Goal: Book appointment/travel/reservation

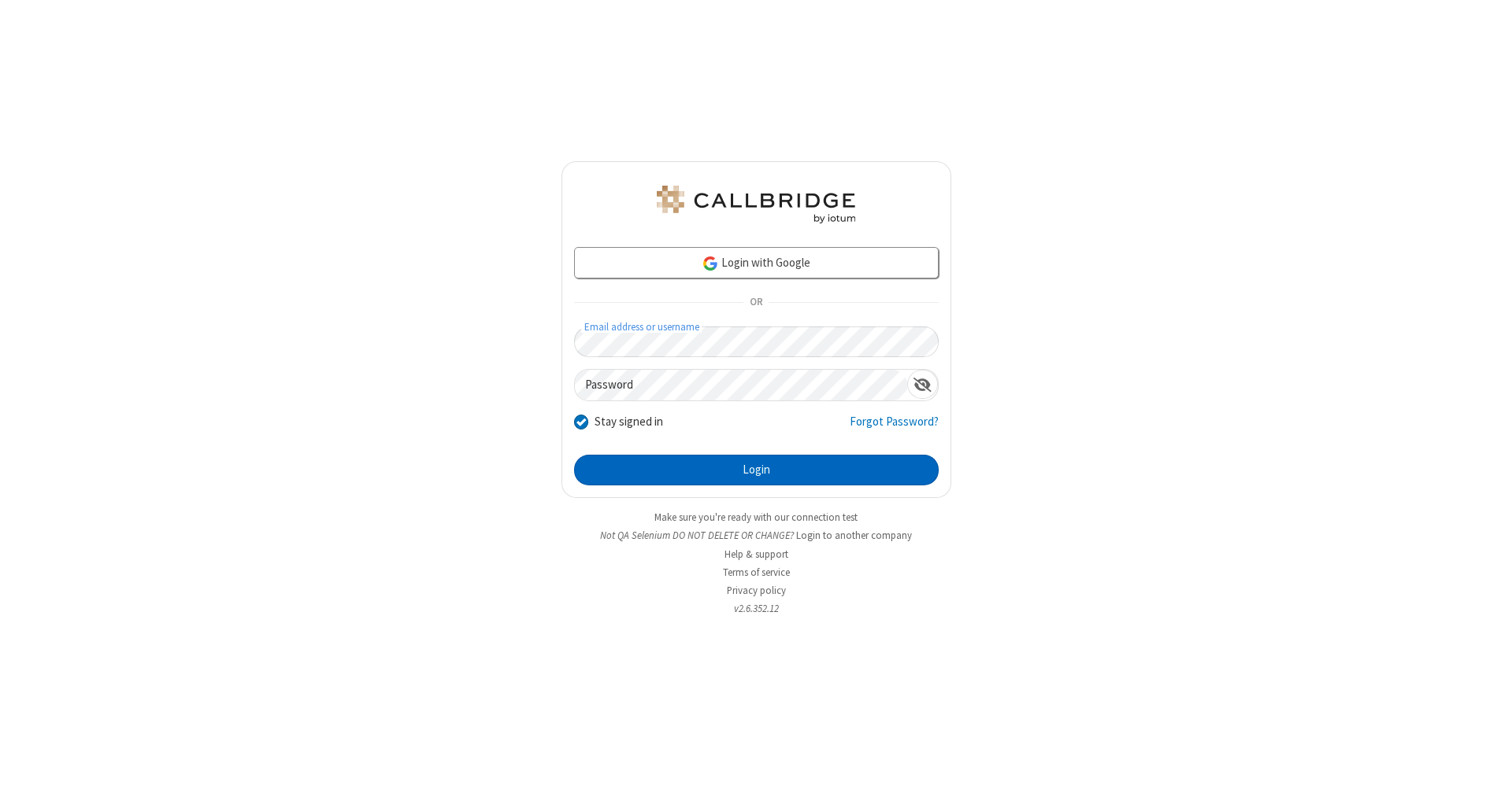
click at [756, 471] on button "Login" at bounding box center [756, 471] width 365 height 32
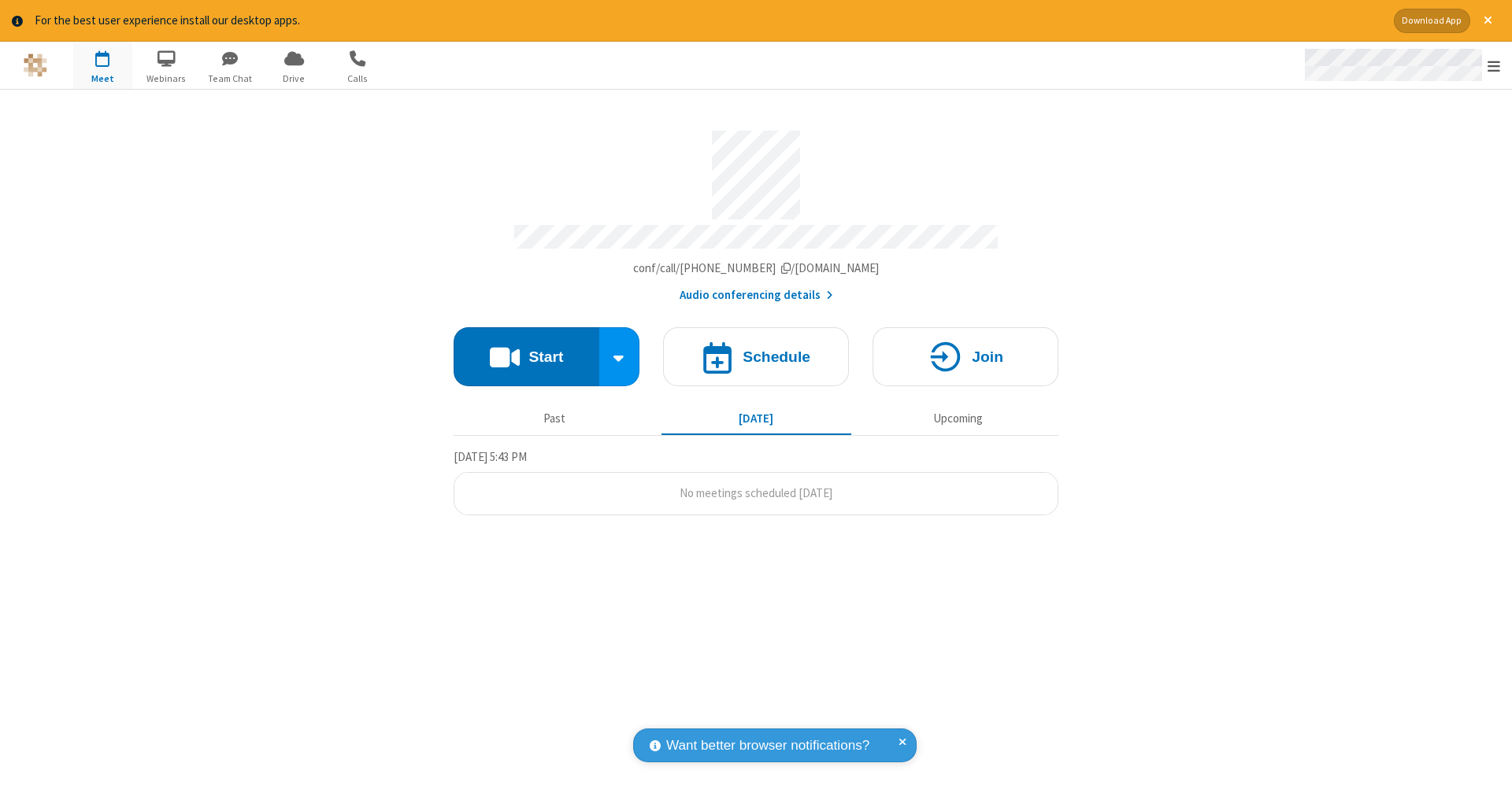
click at [1493, 66] on span "Open menu" at bounding box center [1493, 66] width 13 height 15
click at [103, 64] on span "button" at bounding box center [103, 57] width 59 height 27
click at [756, 349] on h4 "Schedule" at bounding box center [776, 356] width 68 height 15
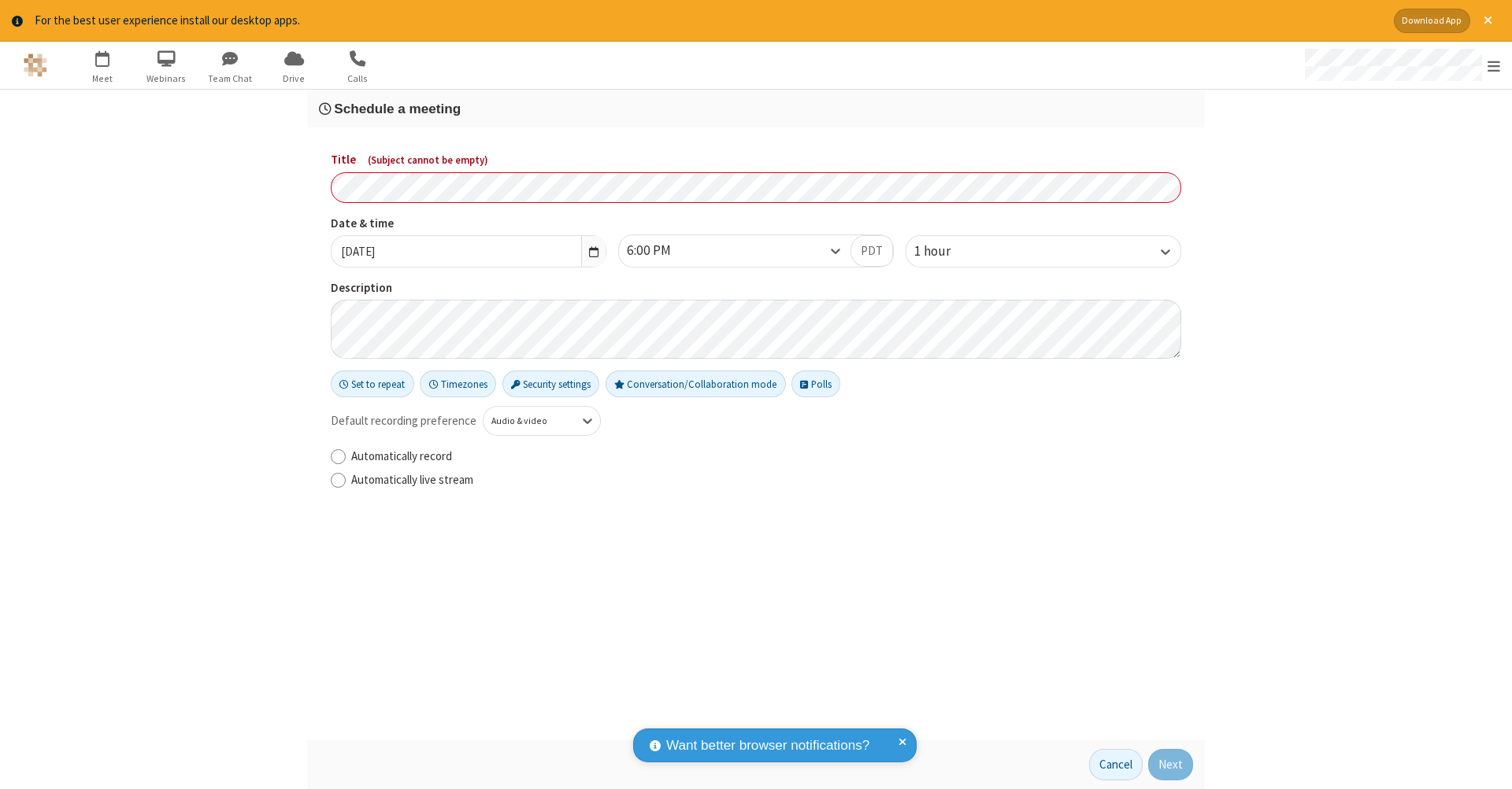
click at [756, 108] on h3 "Schedule a meeting" at bounding box center [755, 109] width 874 height 15
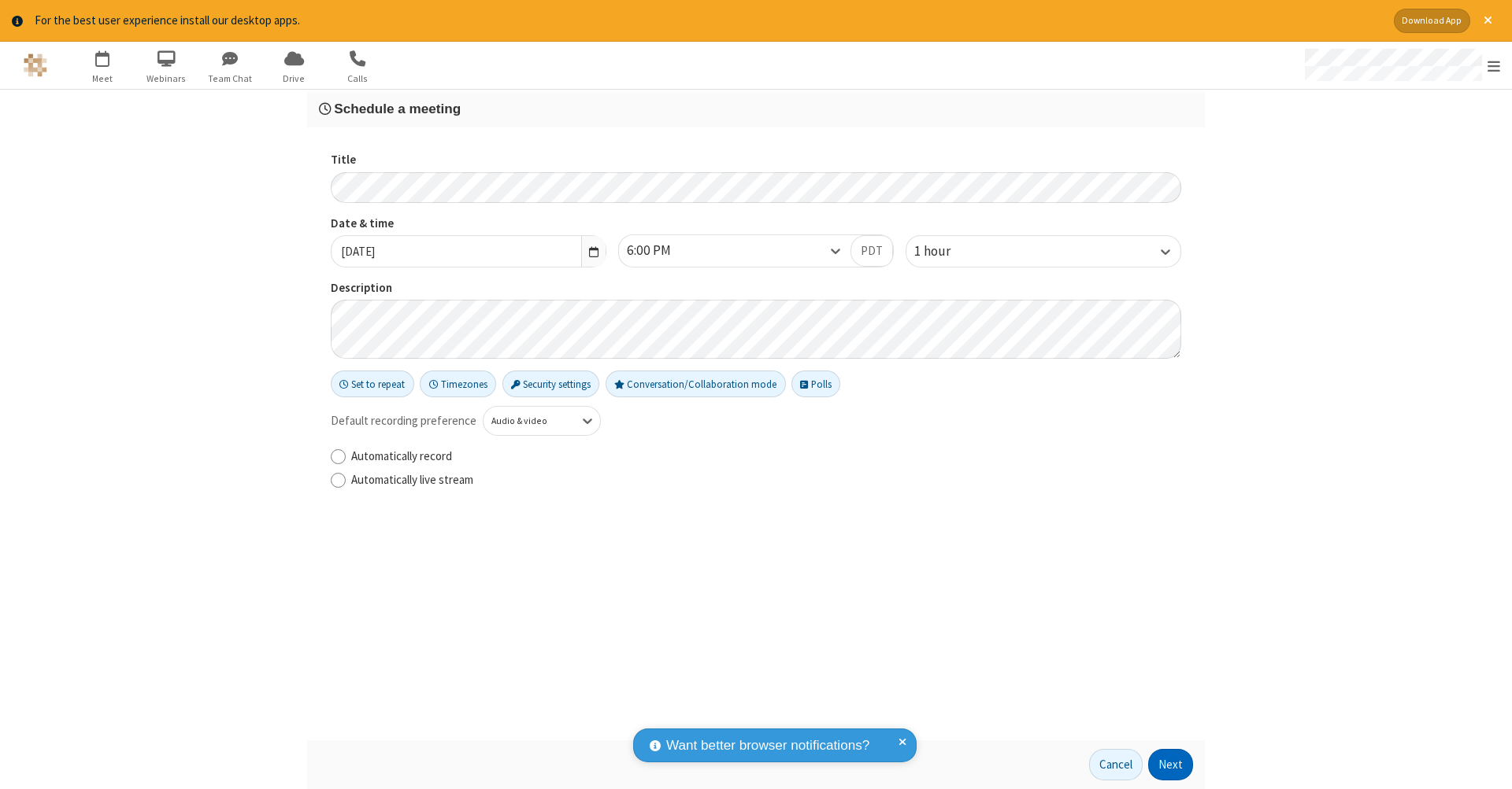
click at [1170, 765] on button "Next" at bounding box center [1170, 764] width 45 height 32
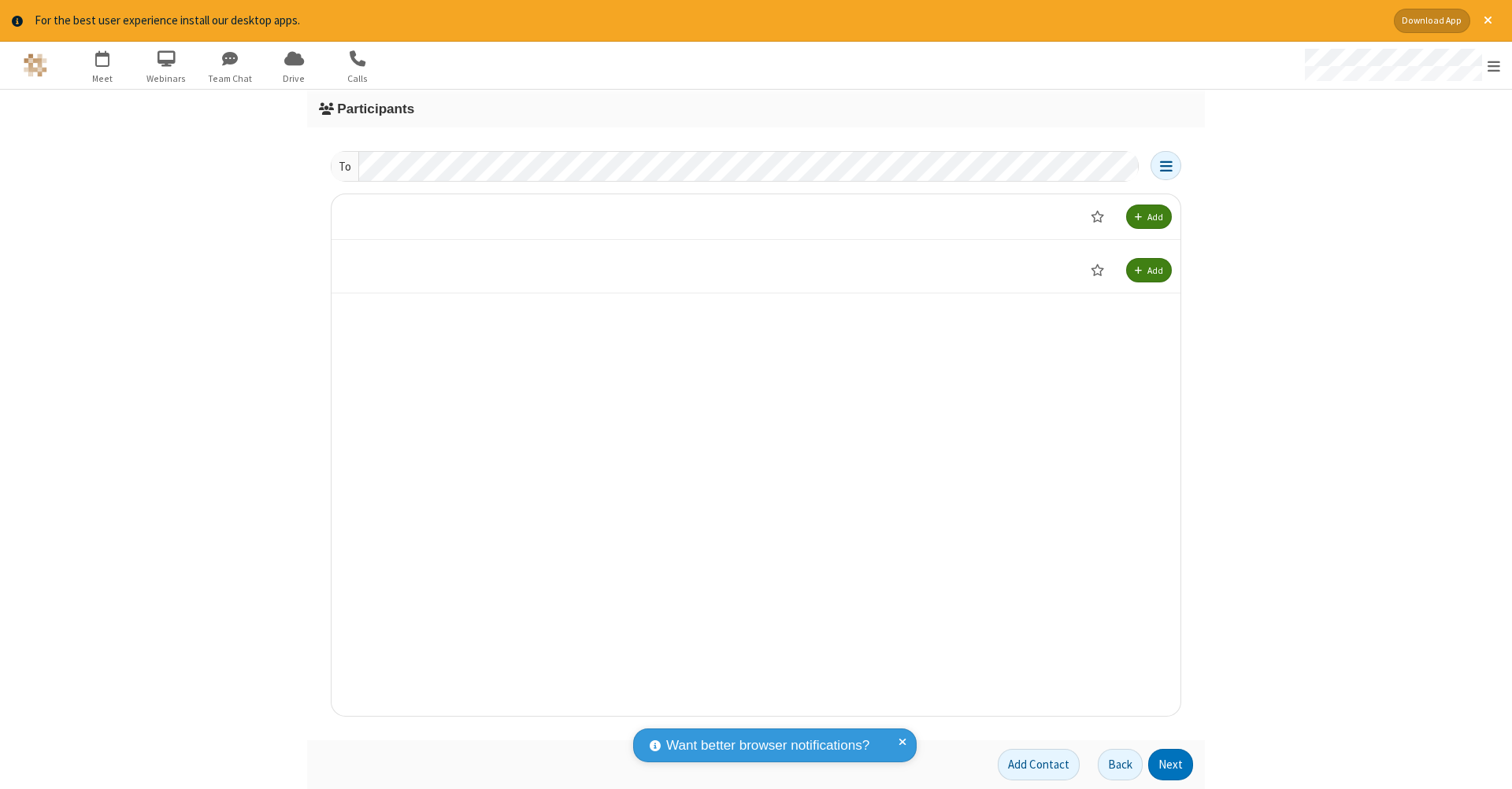
click at [1170, 765] on button "Next" at bounding box center [1170, 764] width 45 height 32
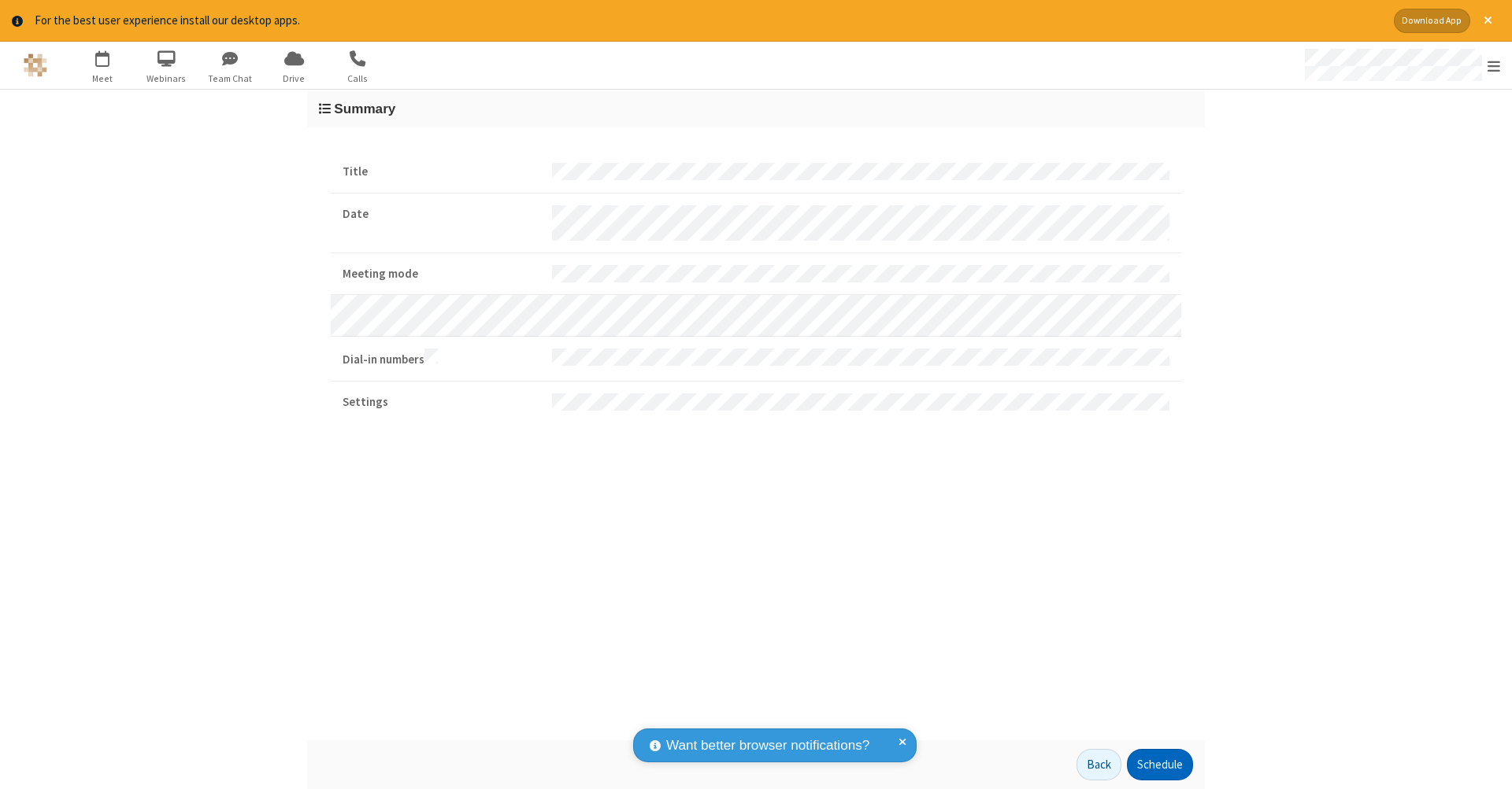
click at [1159, 765] on button "Schedule" at bounding box center [1159, 764] width 66 height 32
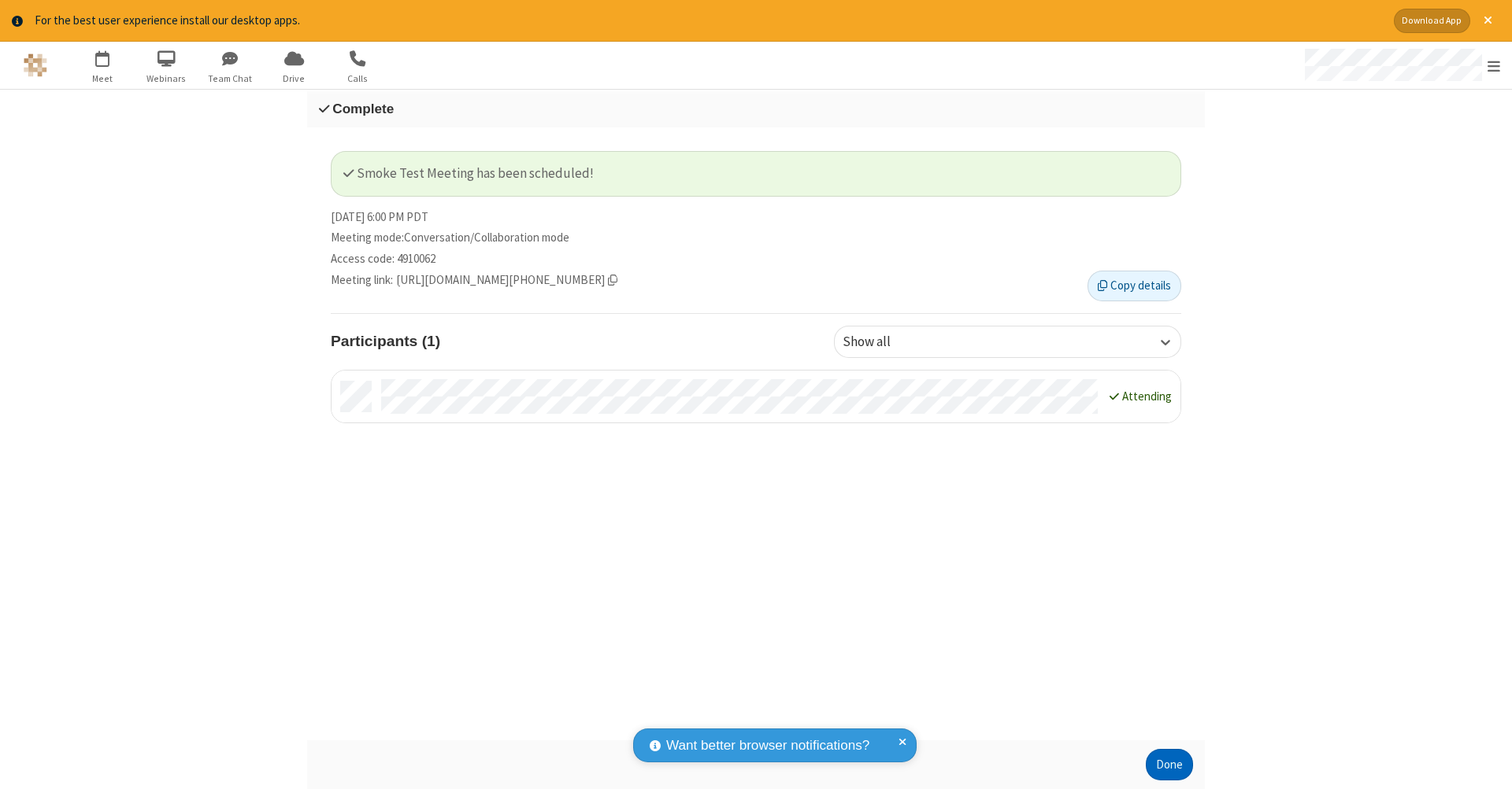
click at [1170, 765] on button "Done" at bounding box center [1169, 764] width 47 height 32
